Goal: Find specific page/section

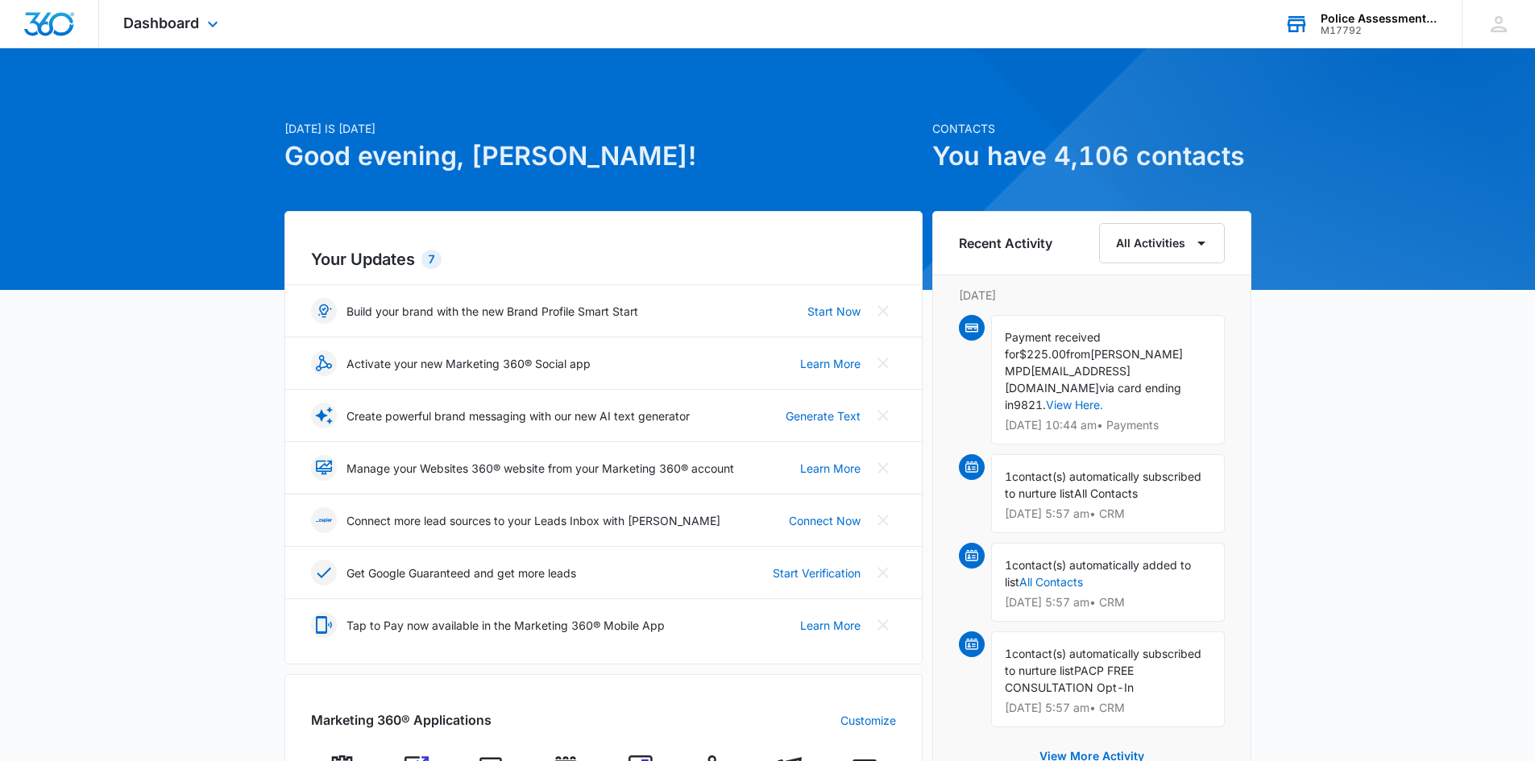
click at [1370, 18] on div "Police Assessment Center Prep" at bounding box center [1380, 18] width 118 height 13
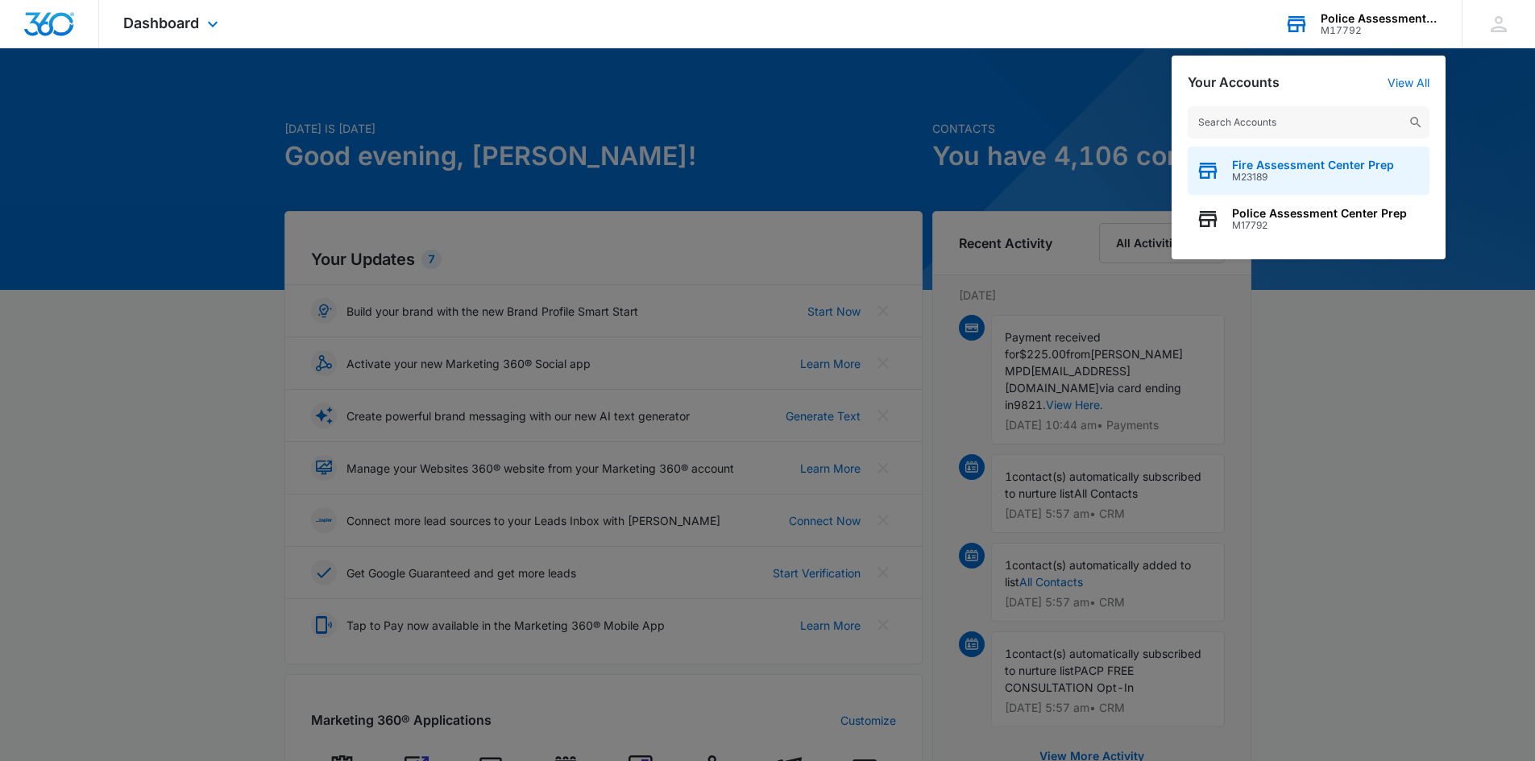
click at [1271, 160] on span "Fire Assessment Center Prep" at bounding box center [1313, 165] width 162 height 13
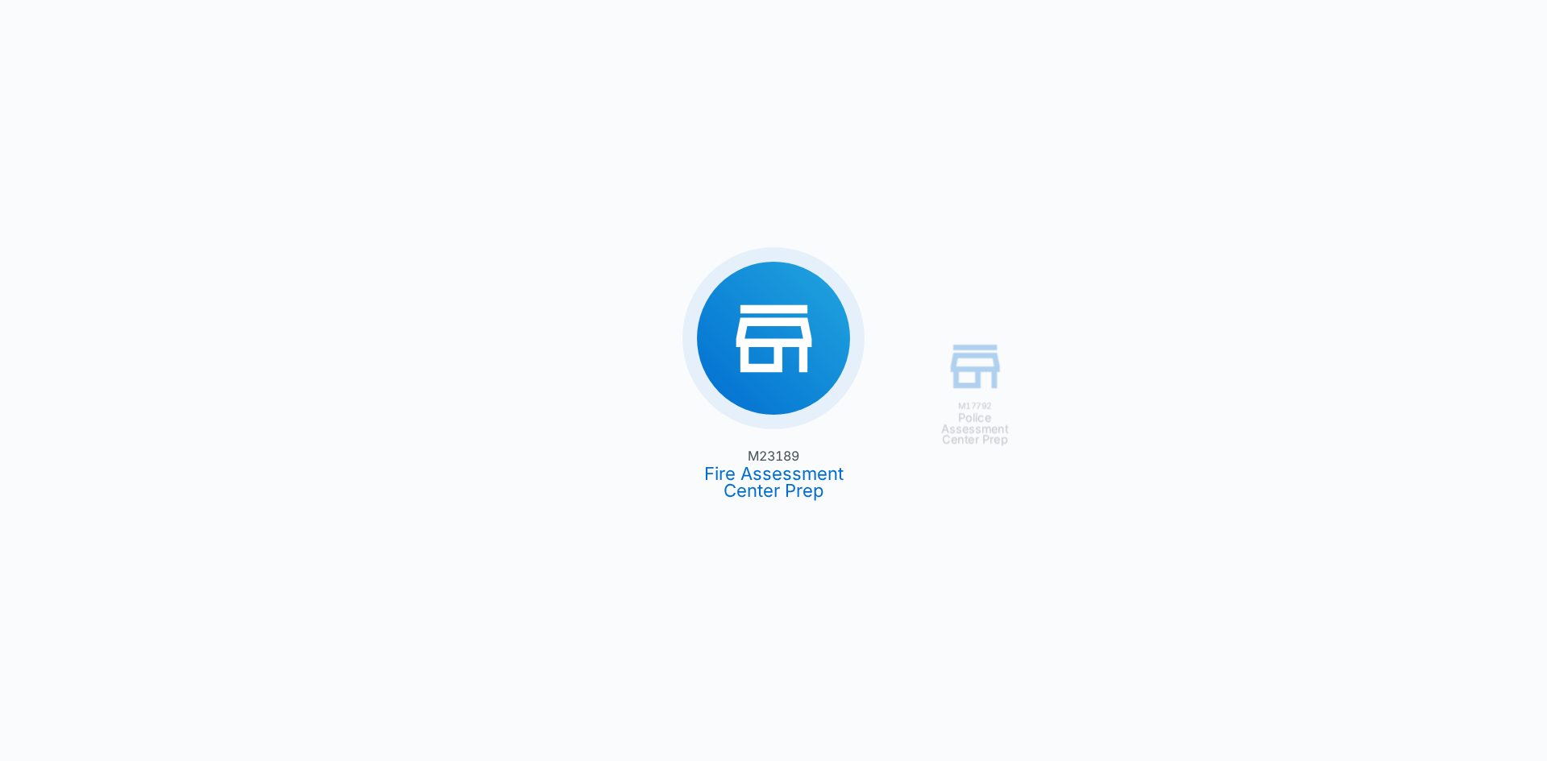
click at [765, 472] on div "M17792 Police Assessment Center Prep M23189 Fire Assessment Center Prep" at bounding box center [773, 380] width 1547 height 761
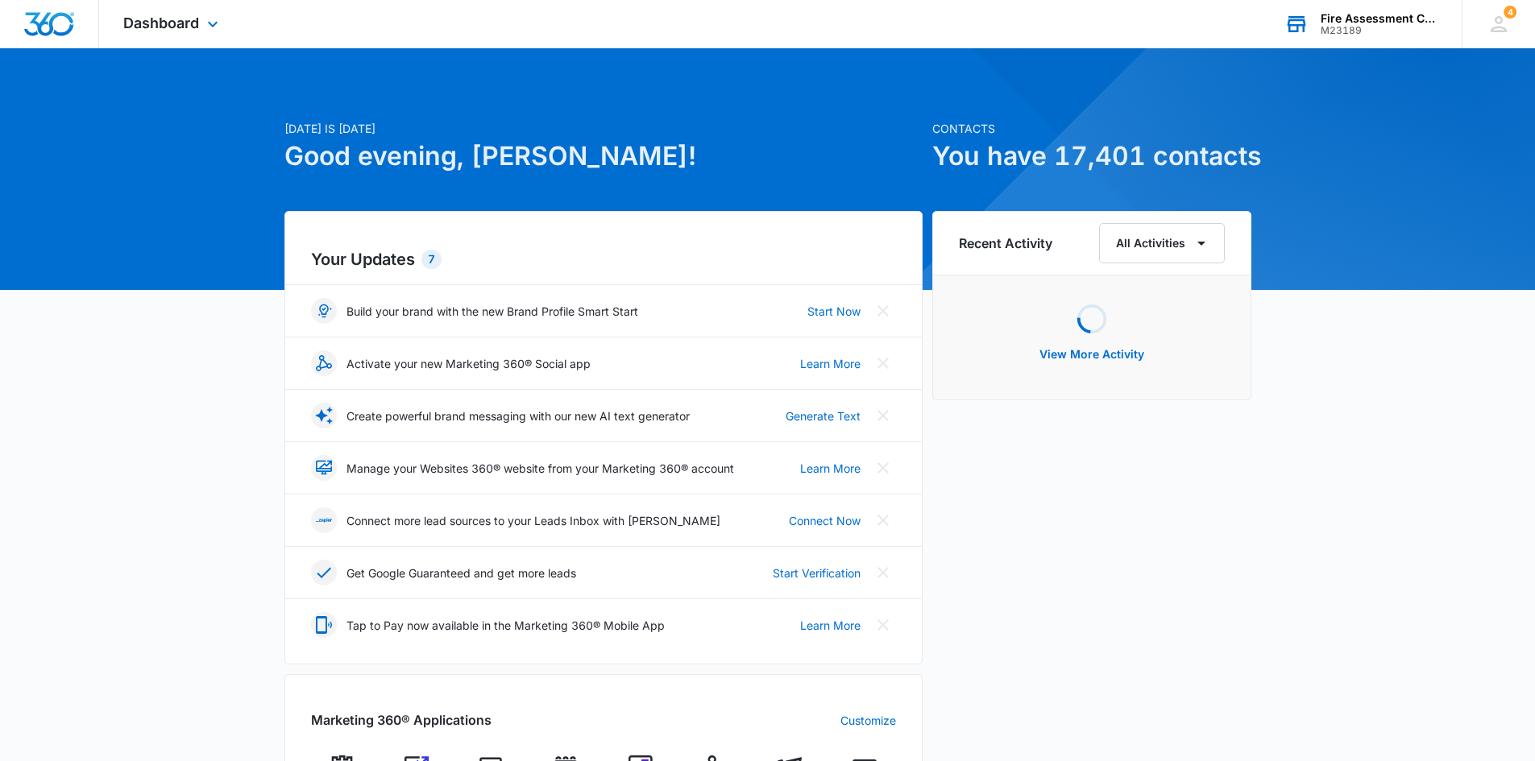
click at [168, 13] on div "Dashboard Apps Reputation Websites Forms CRM Email Social Shop Payments POS Con…" at bounding box center [172, 24] width 147 height 48
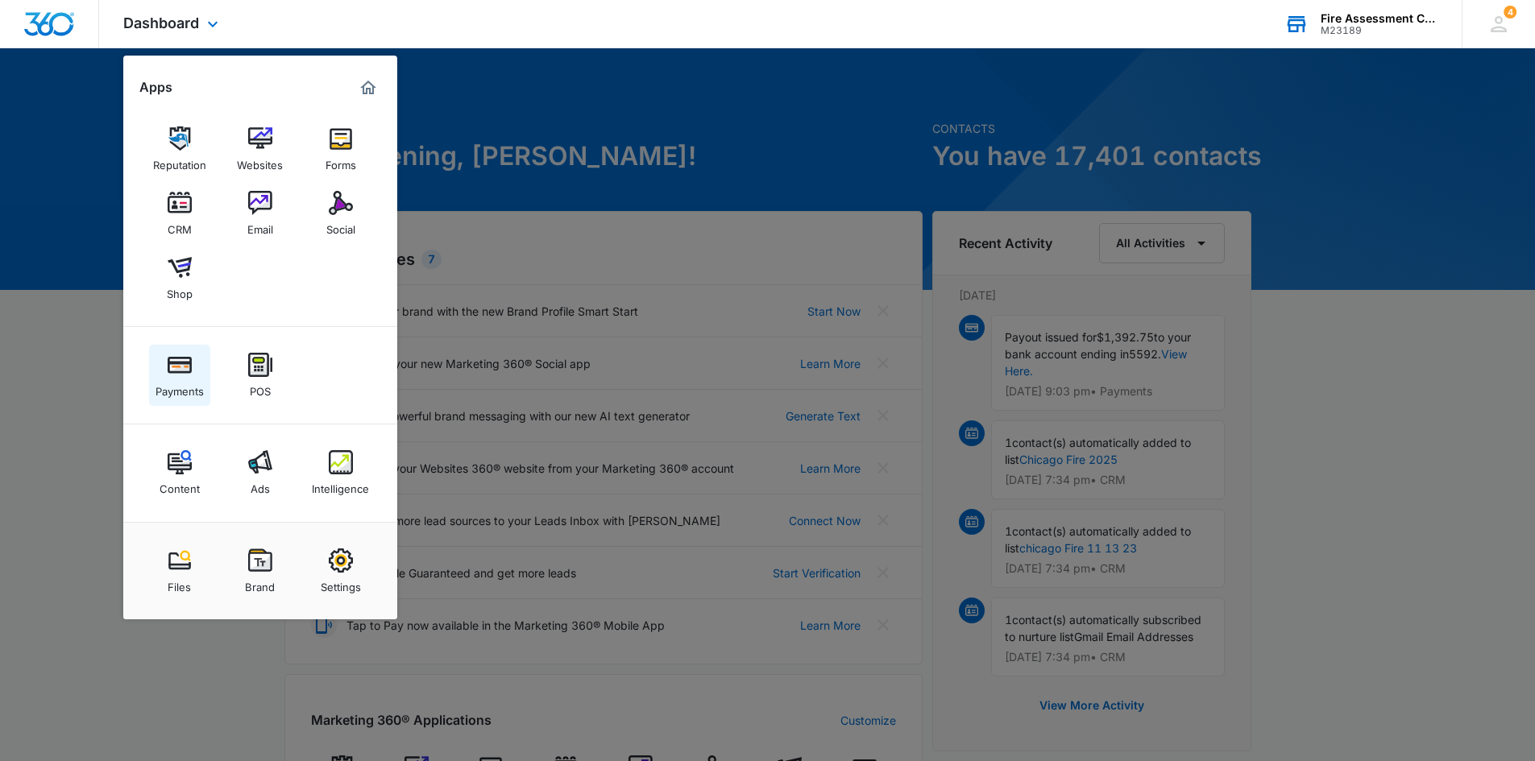
click at [180, 364] on img at bounding box center [180, 365] width 24 height 24
